Goal: Information Seeking & Learning: Learn about a topic

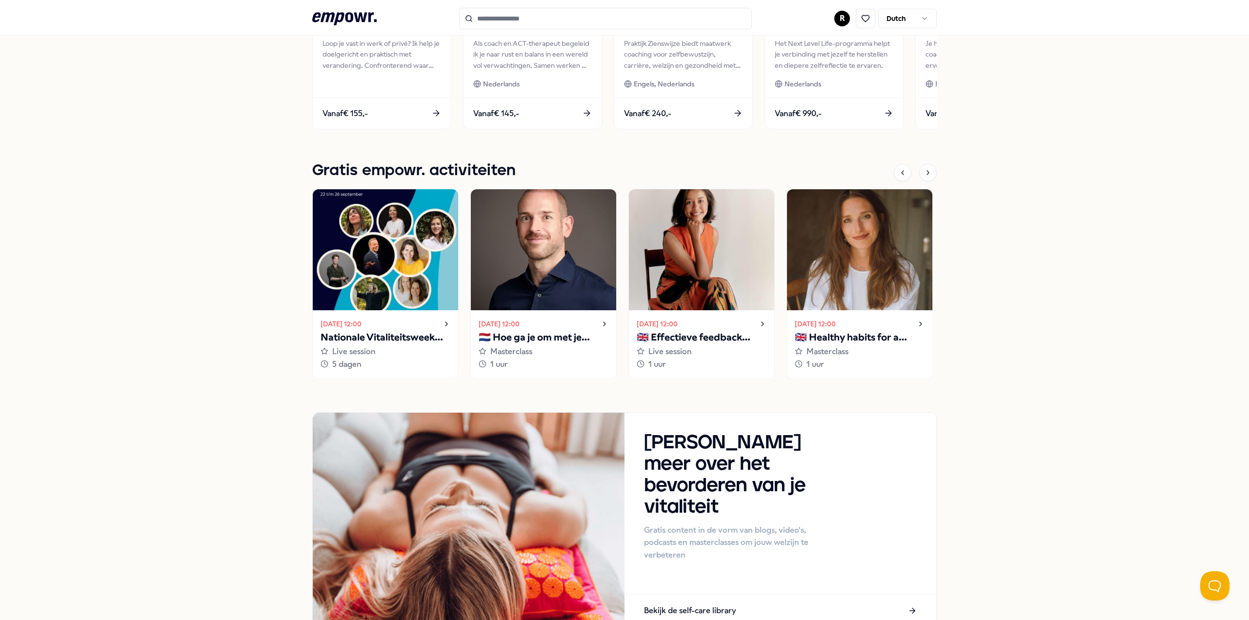
scroll to position [585, 0]
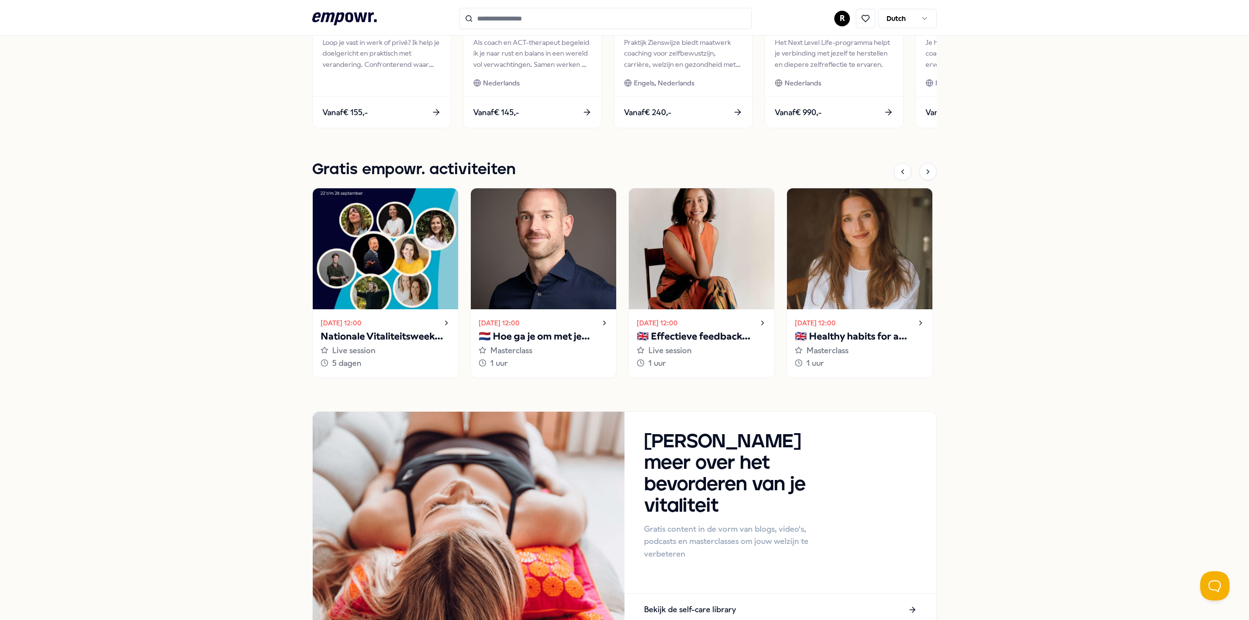
click at [534, 335] on p "🇳🇱 Hoe ga je om met je innerlijke criticus?" at bounding box center [544, 337] width 130 height 16
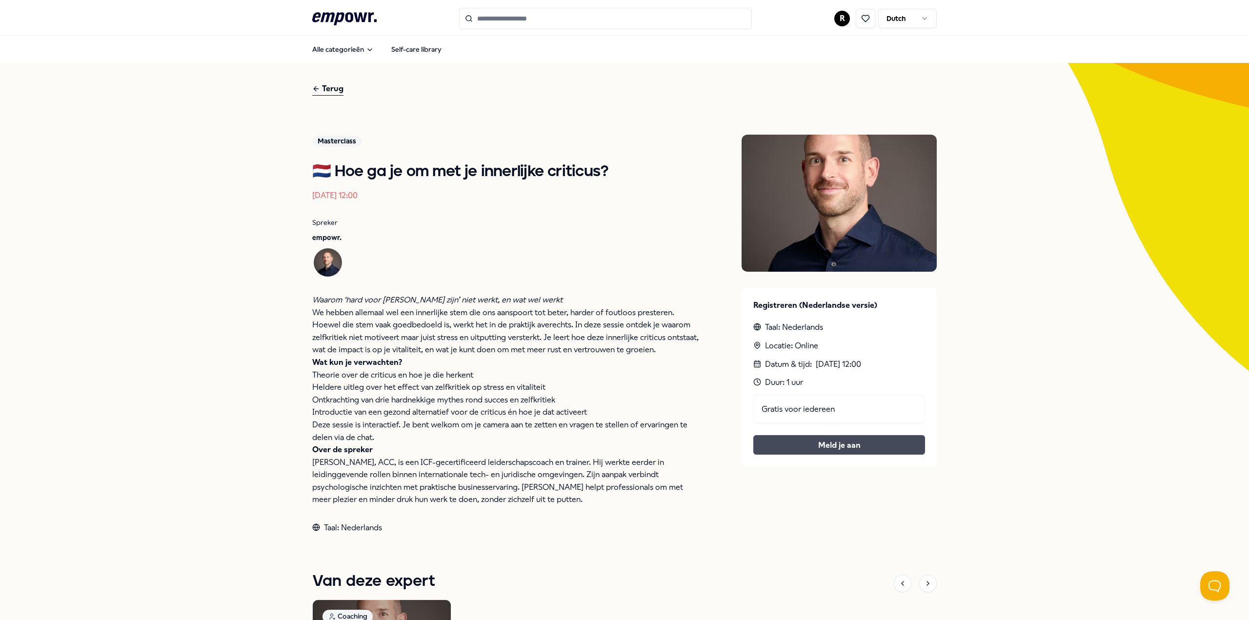
click at [816, 447] on button "Meld je aan" at bounding box center [839, 445] width 172 height 20
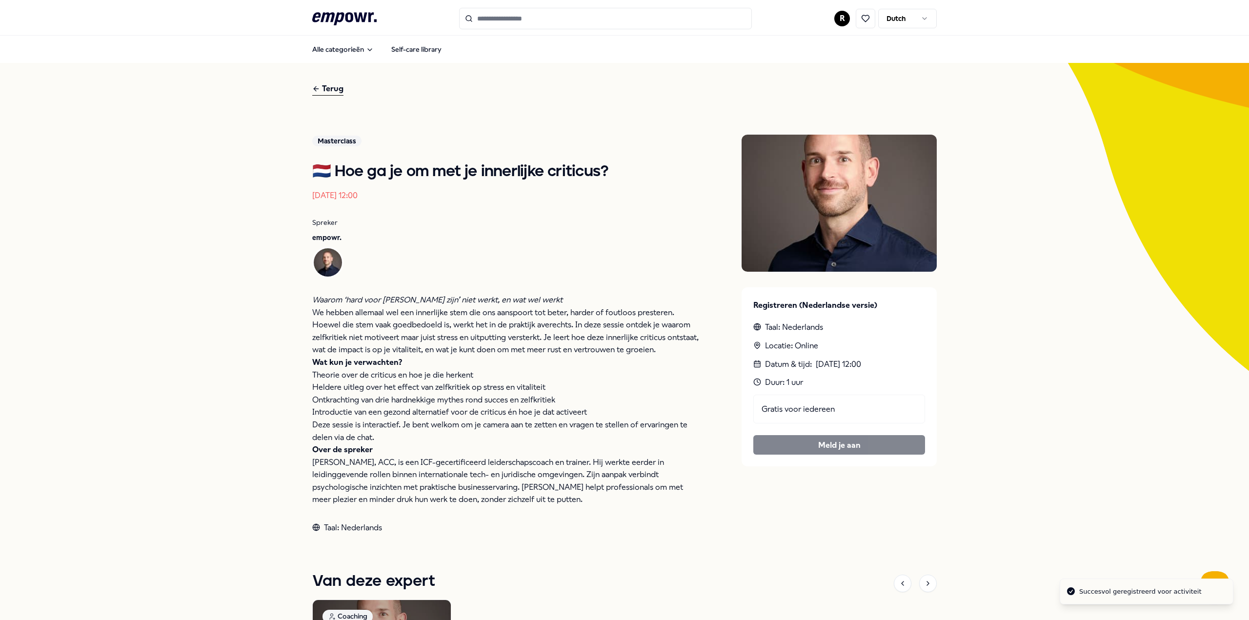
click at [319, 90] on div "Terug" at bounding box center [327, 88] width 31 height 13
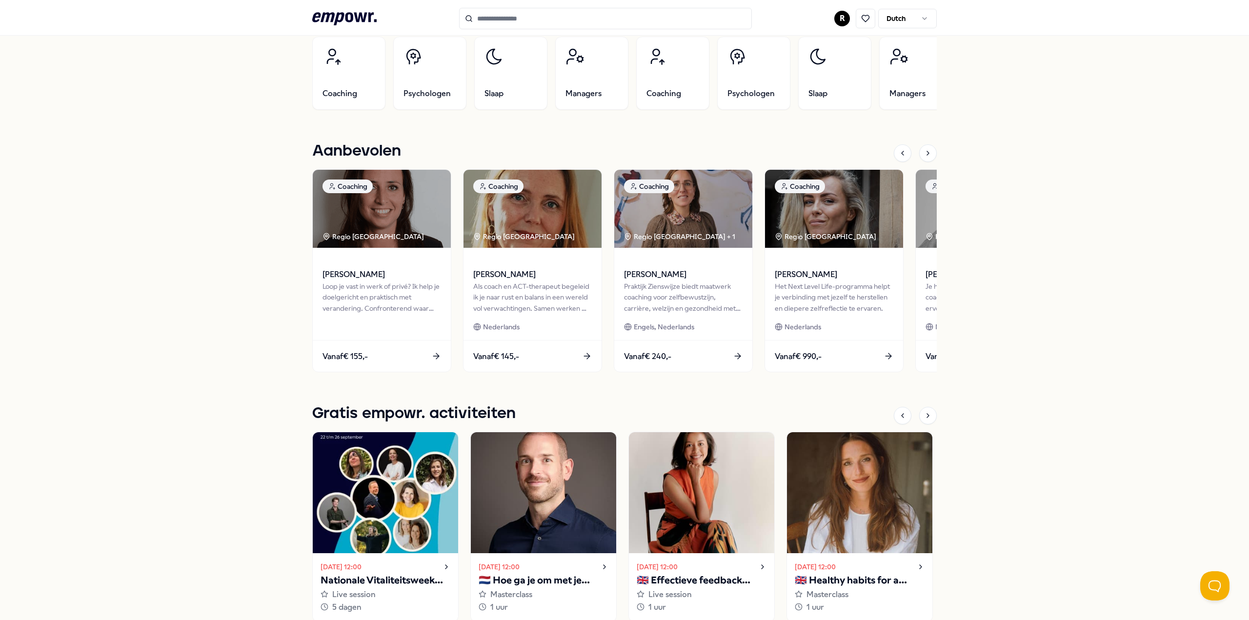
scroll to position [634, 0]
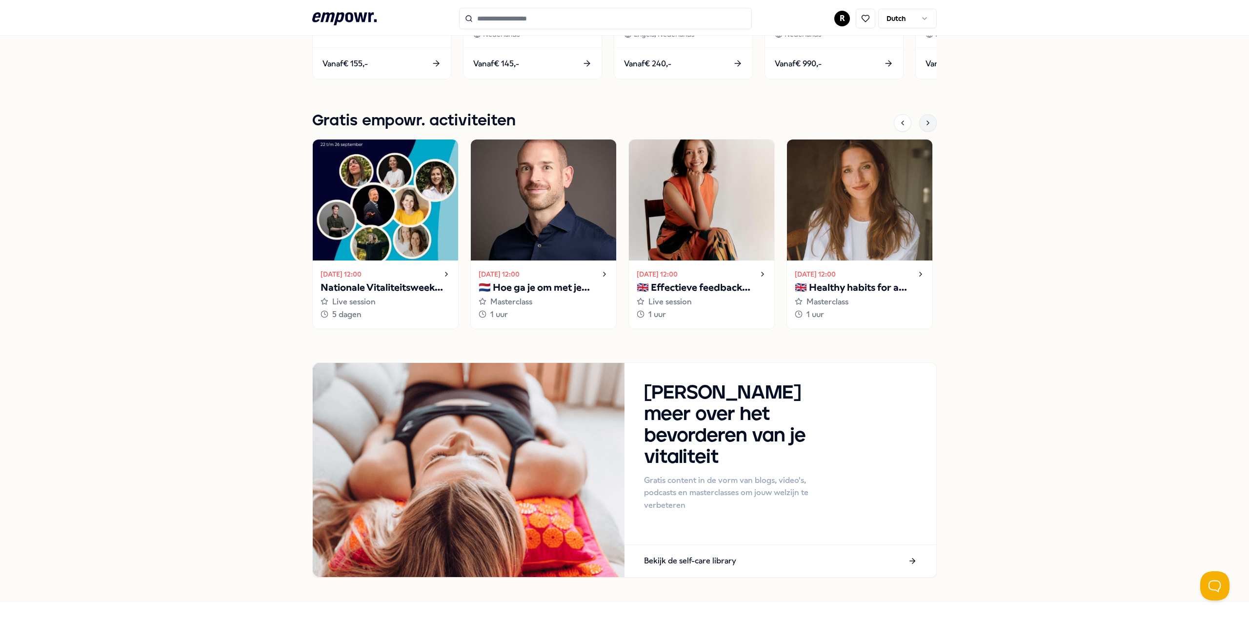
click at [932, 125] on div at bounding box center [928, 123] width 18 height 18
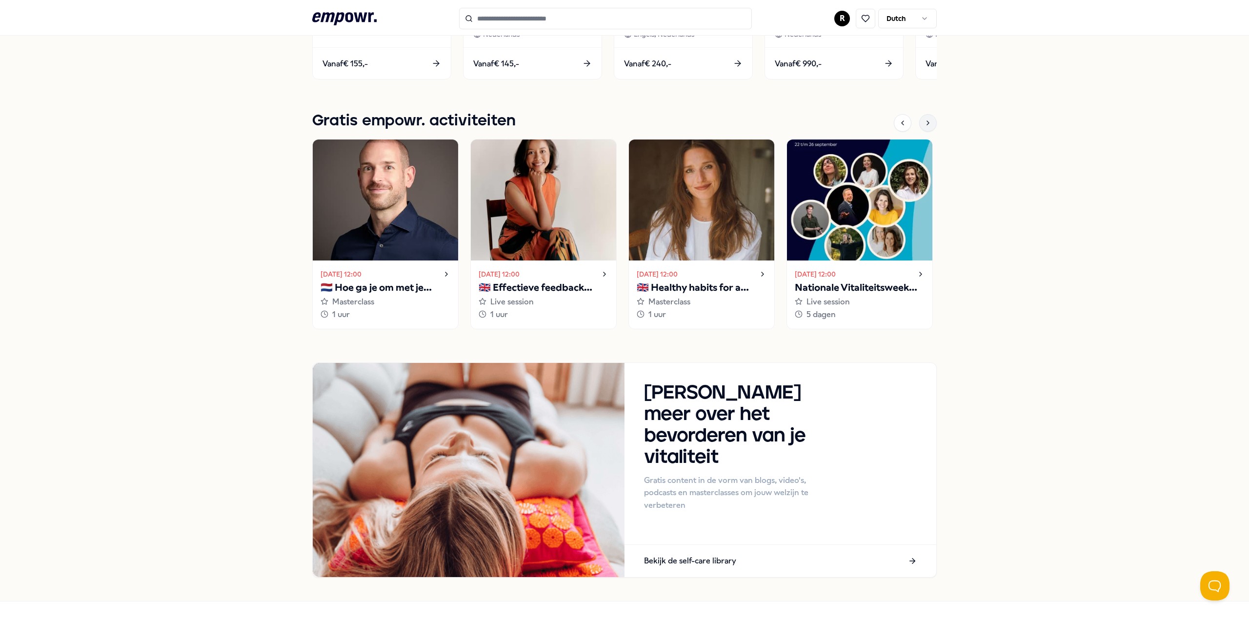
click at [932, 126] on div at bounding box center [928, 123] width 18 height 18
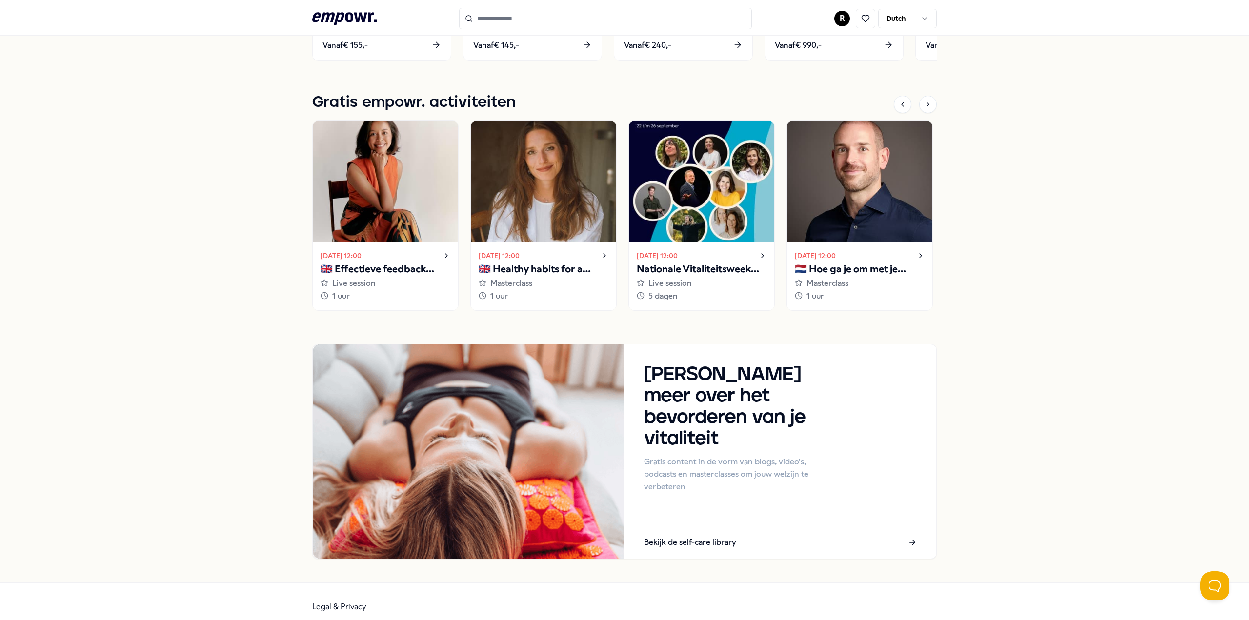
scroll to position [663, 0]
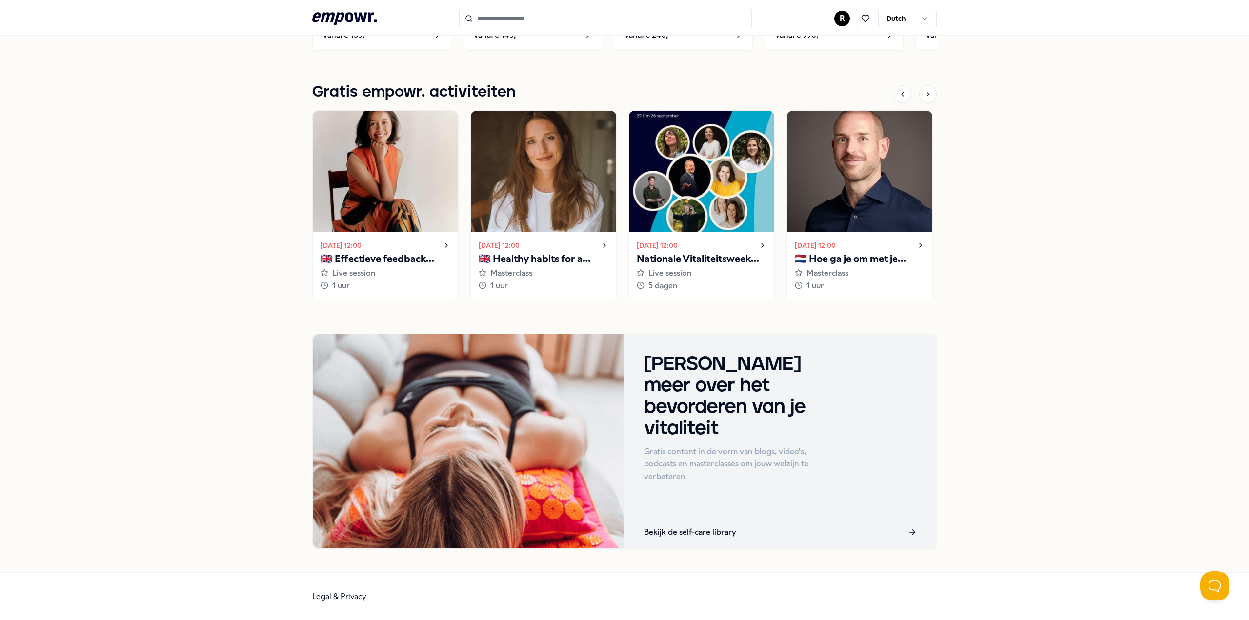
click at [753, 540] on div "Bekijk de self-care library" at bounding box center [780, 532] width 312 height 32
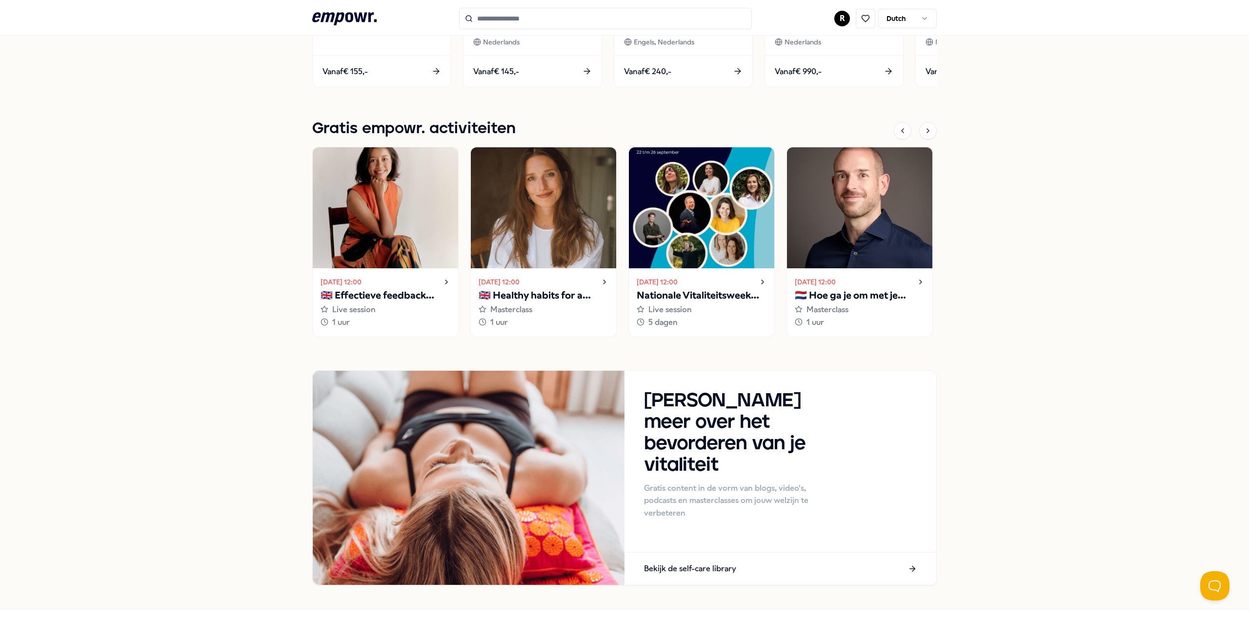
scroll to position [565, 0]
